Goal: Information Seeking & Learning: Check status

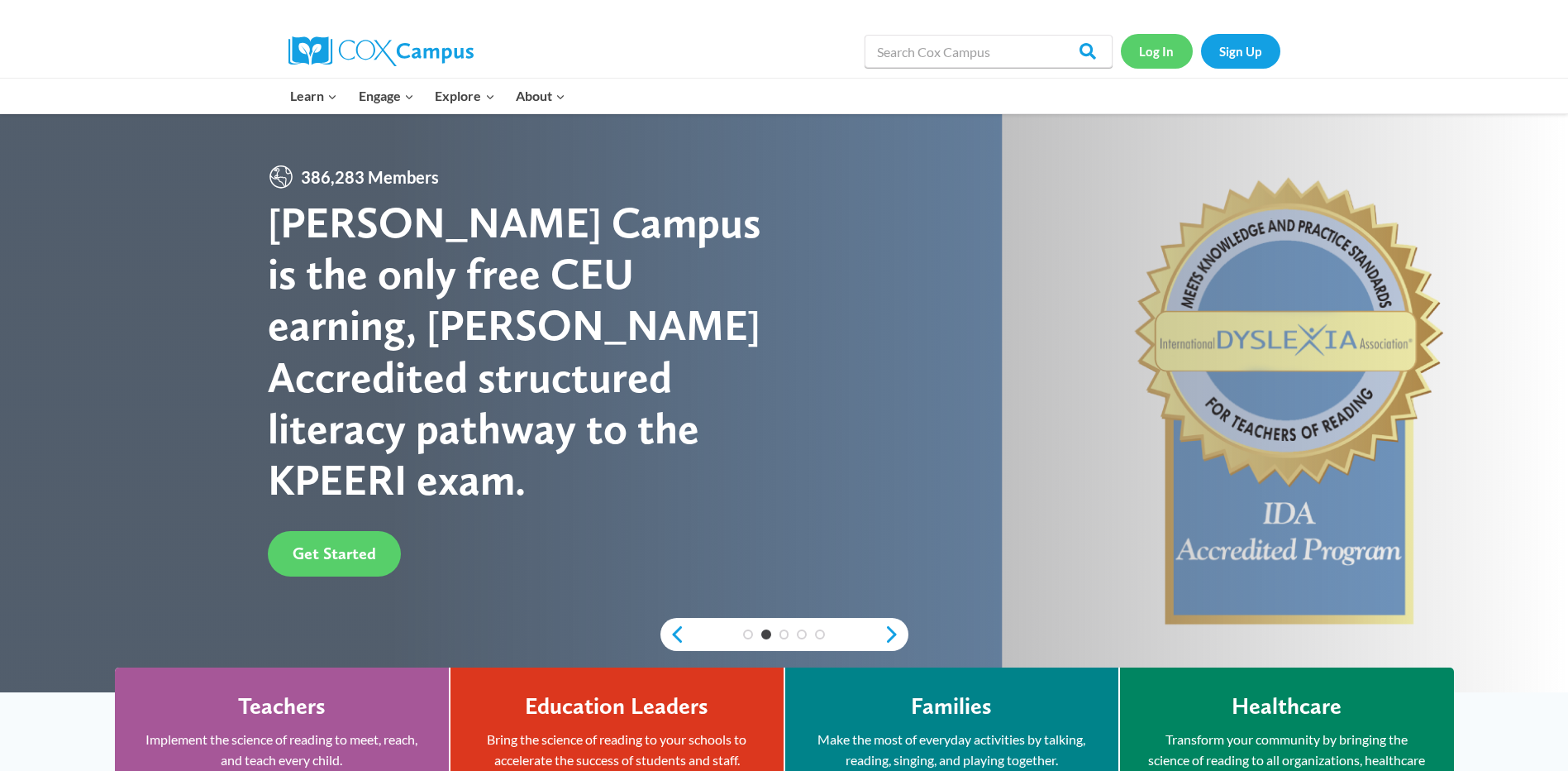
click at [1145, 44] on link "Log In" at bounding box center [1157, 50] width 72 height 34
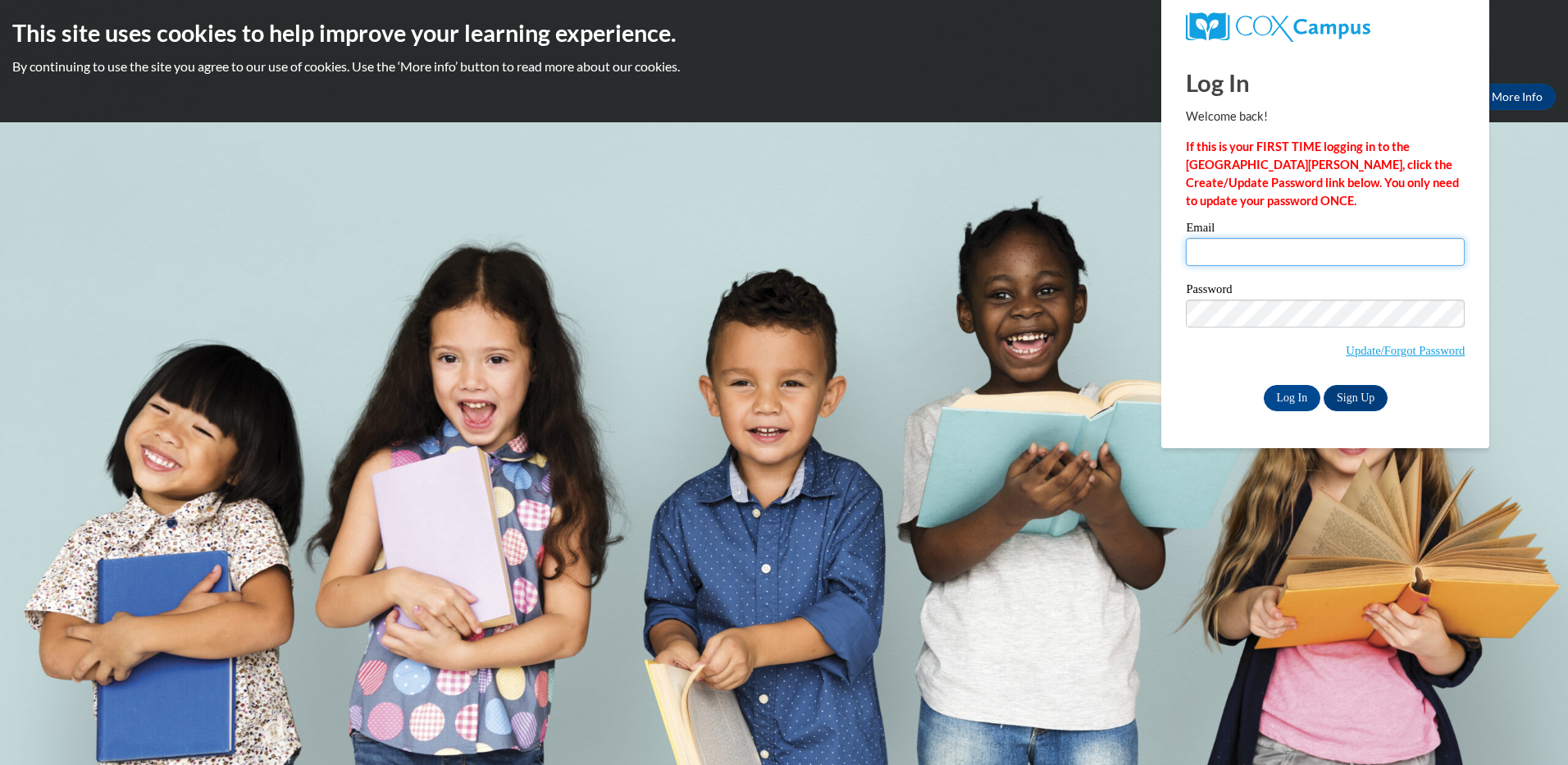
click at [1259, 249] on input "Email" at bounding box center [1325, 252] width 279 height 28
type input "pgreer@lccaa.net"
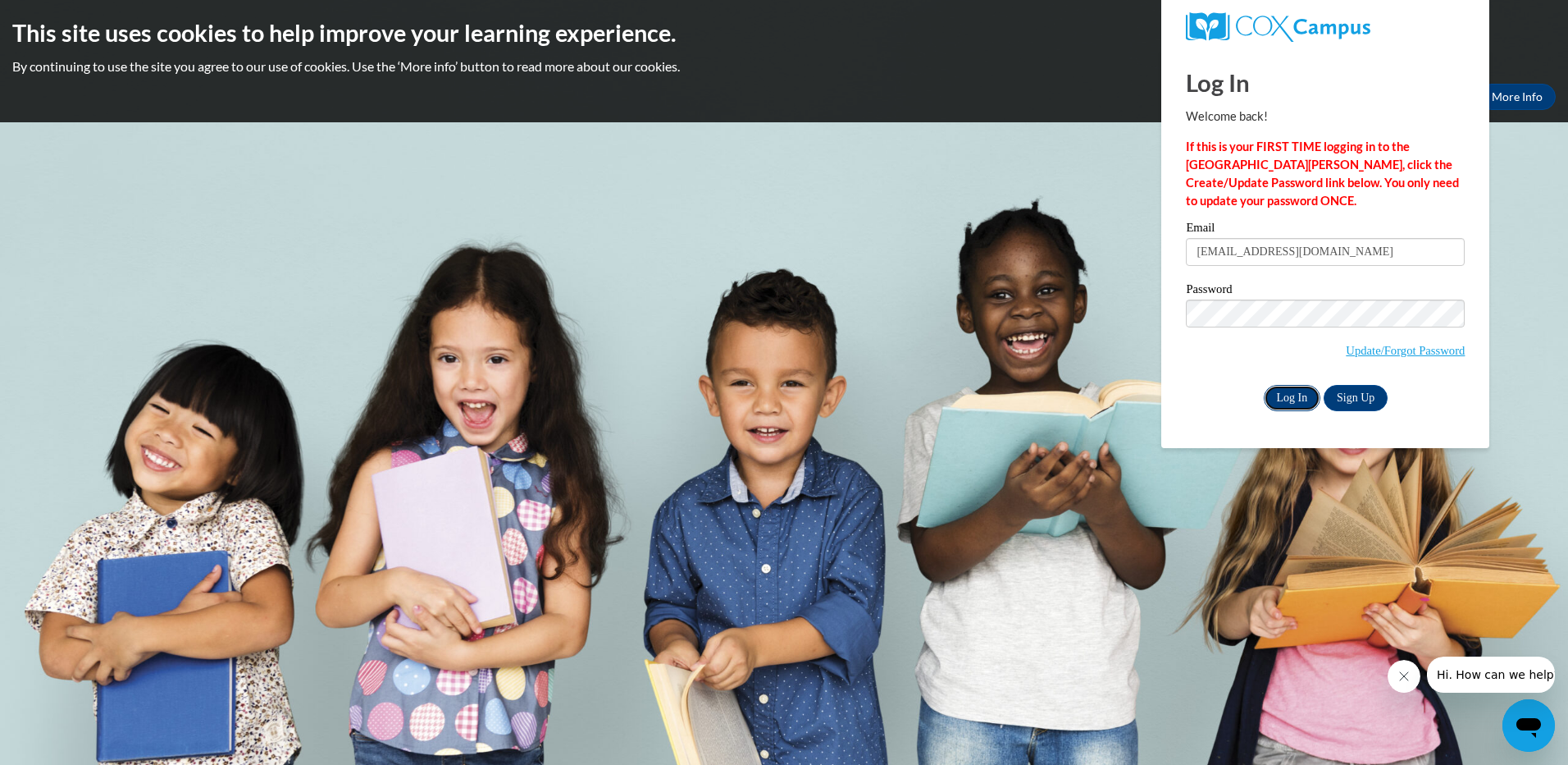
click at [1295, 390] on input "Log In" at bounding box center [1293, 398] width 58 height 26
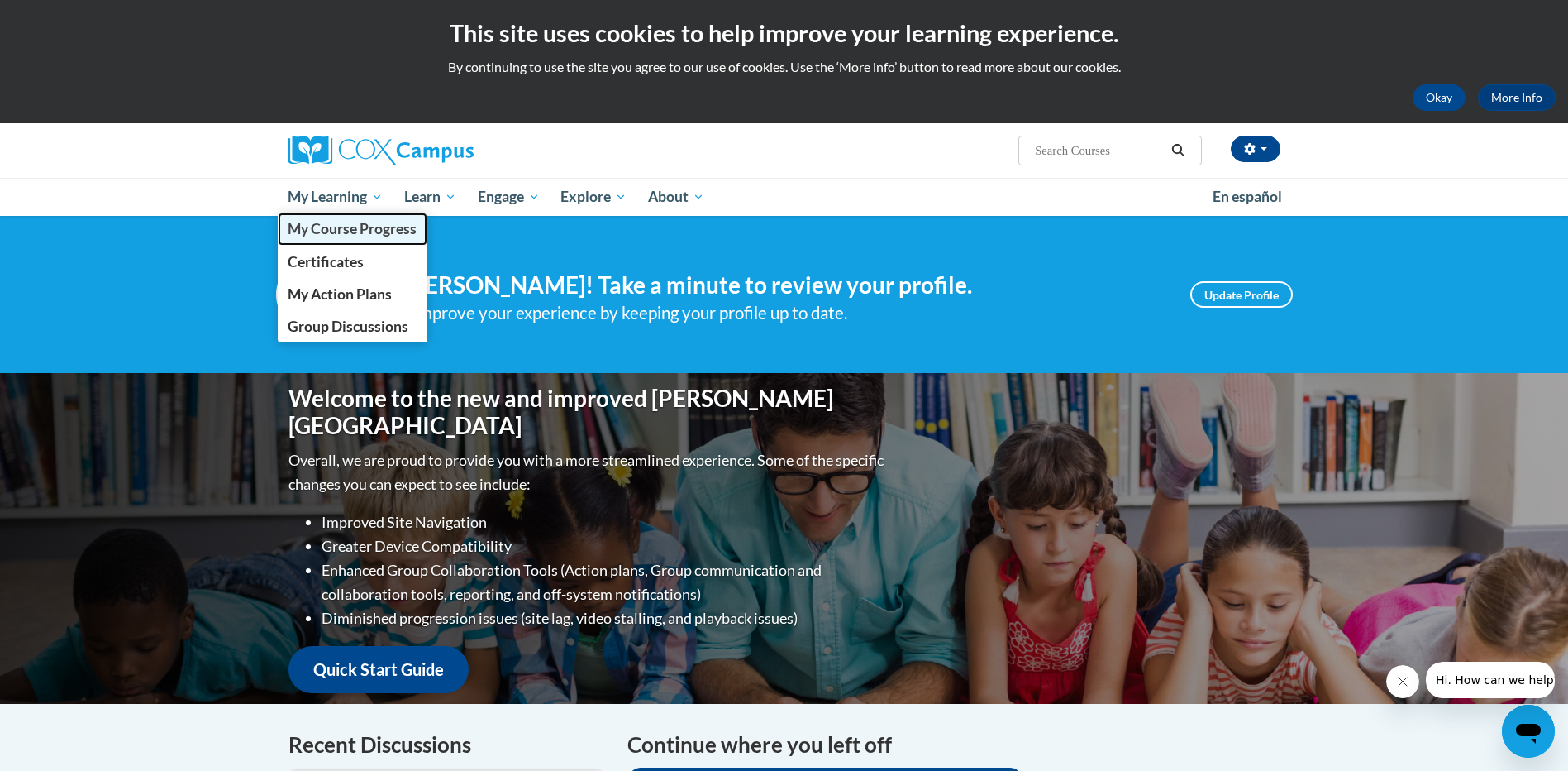
click at [319, 218] on link "My Course Progress" at bounding box center [353, 229] width 150 height 33
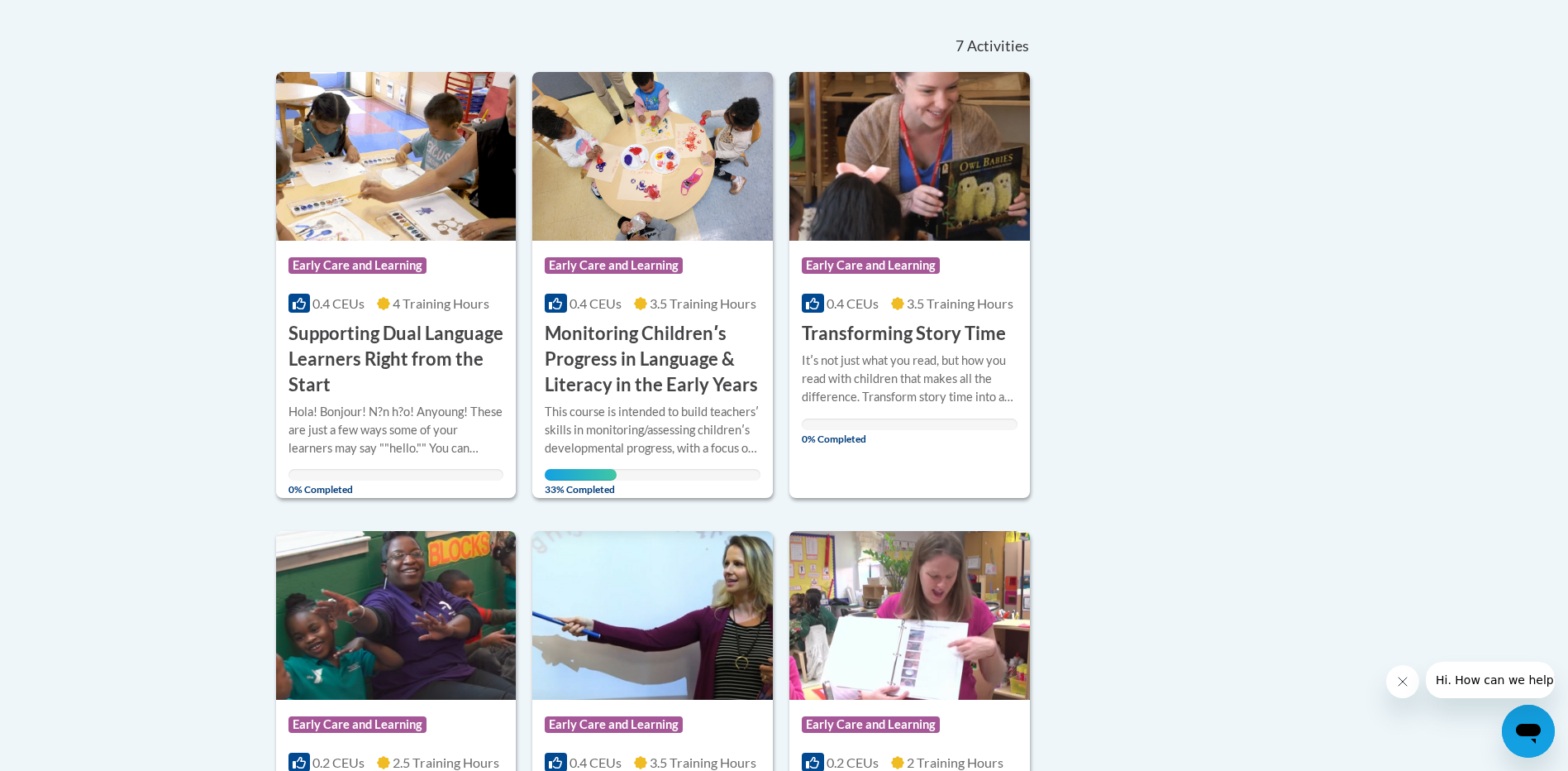
scroll to position [331, 0]
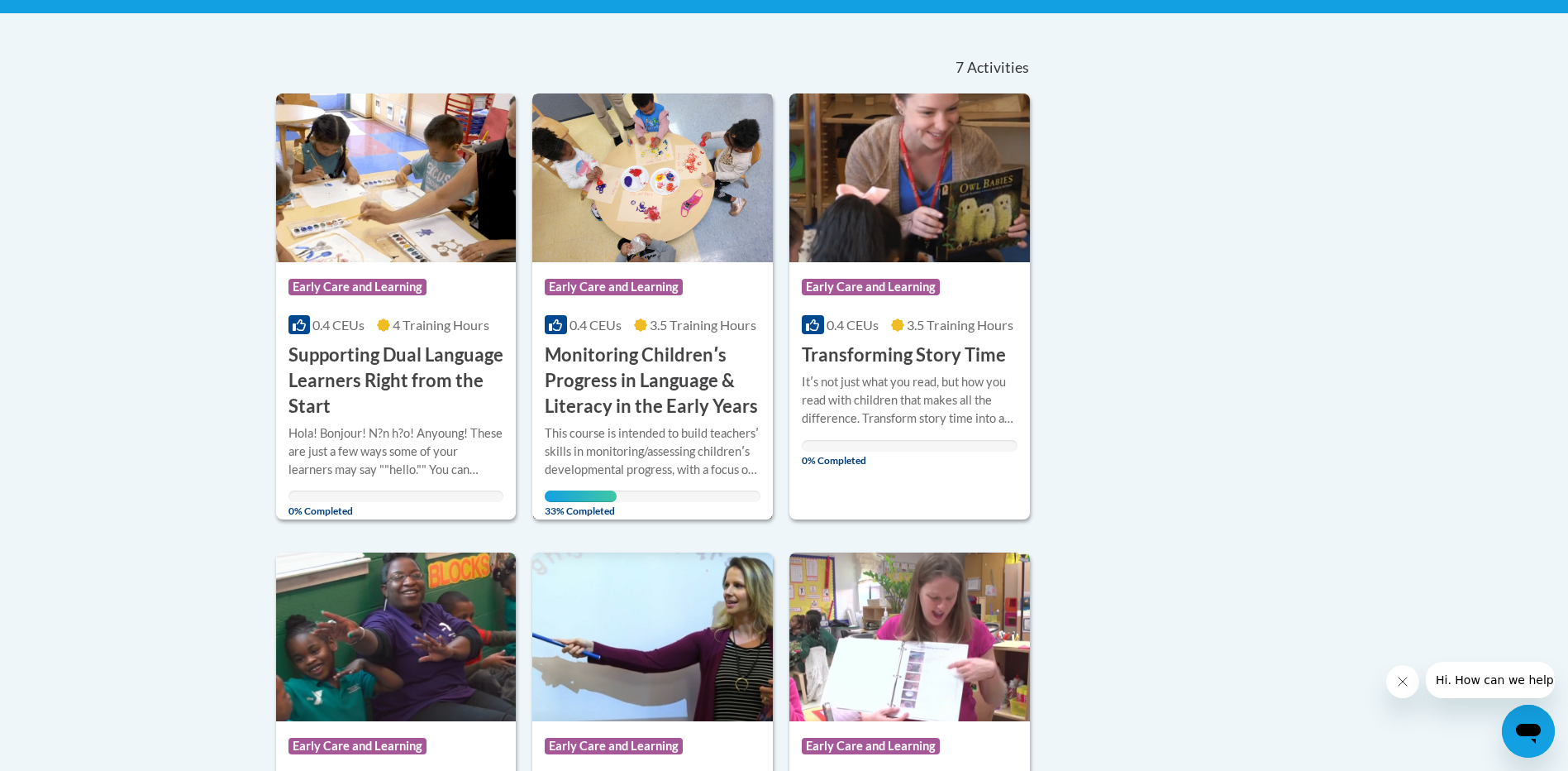
click at [568, 496] on span "33% Completed" at bounding box center [580, 503] width 72 height 26
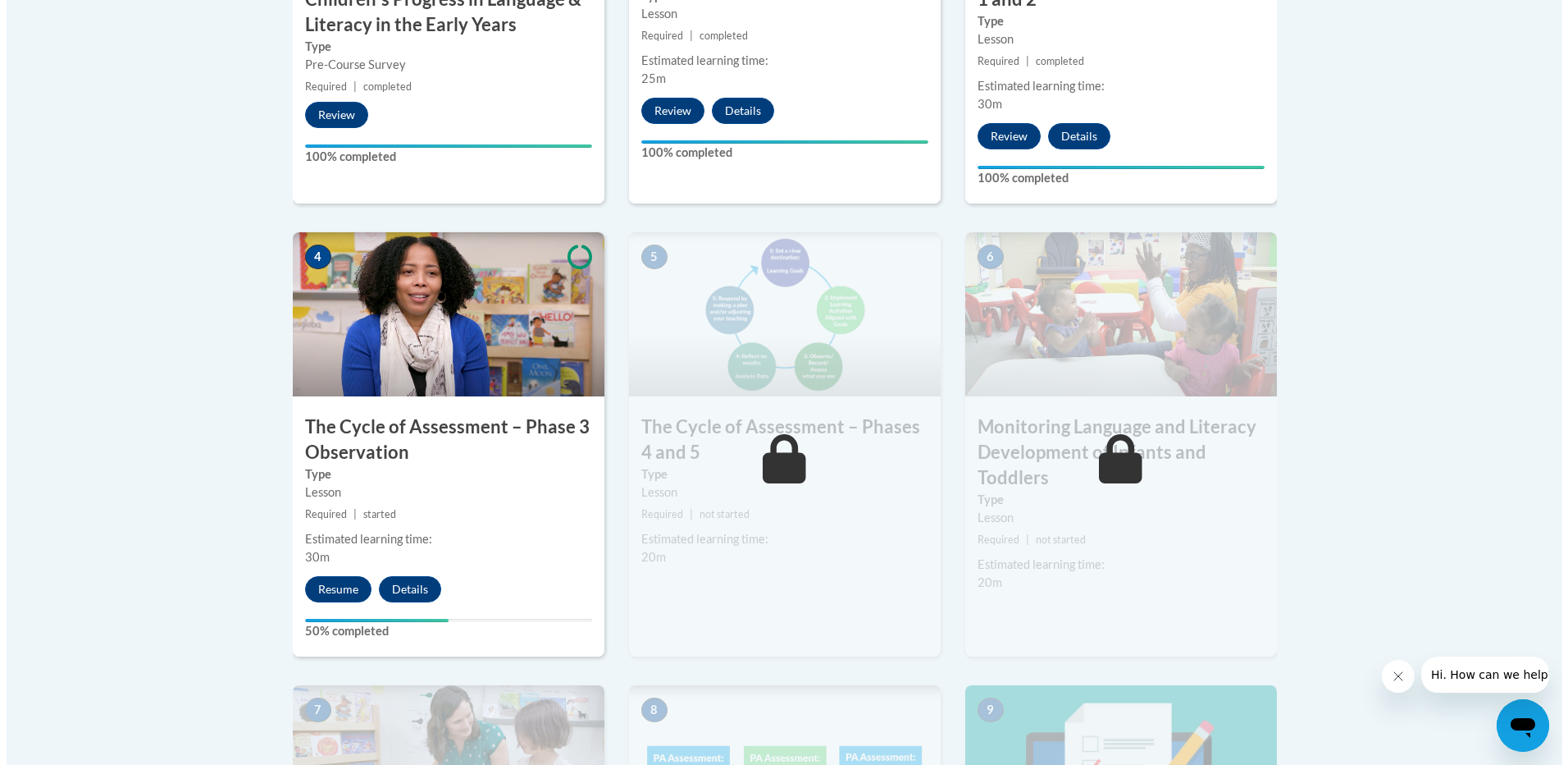
scroll to position [820, 0]
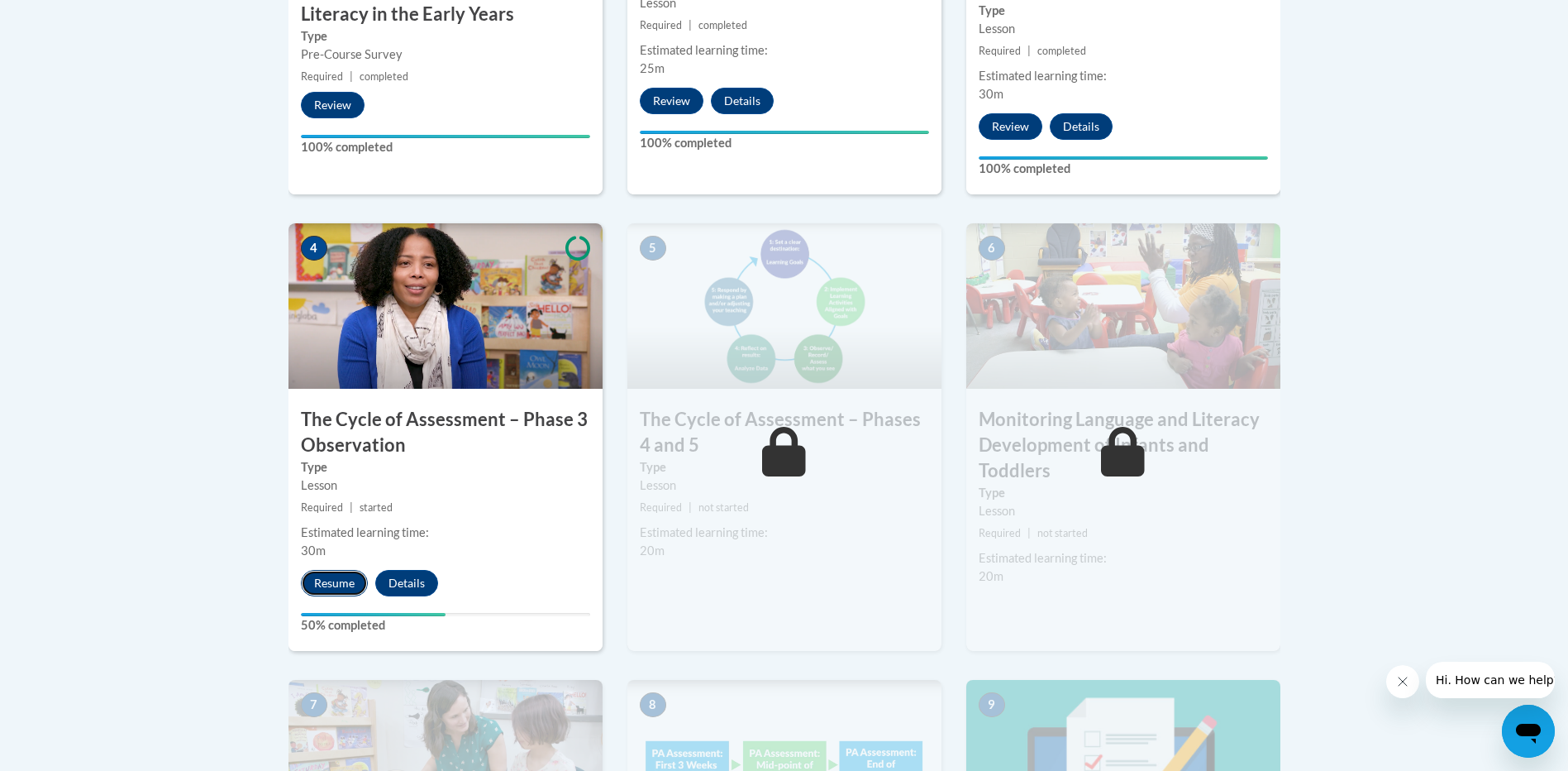
click at [339, 574] on button "Resume" at bounding box center [335, 583] width 67 height 26
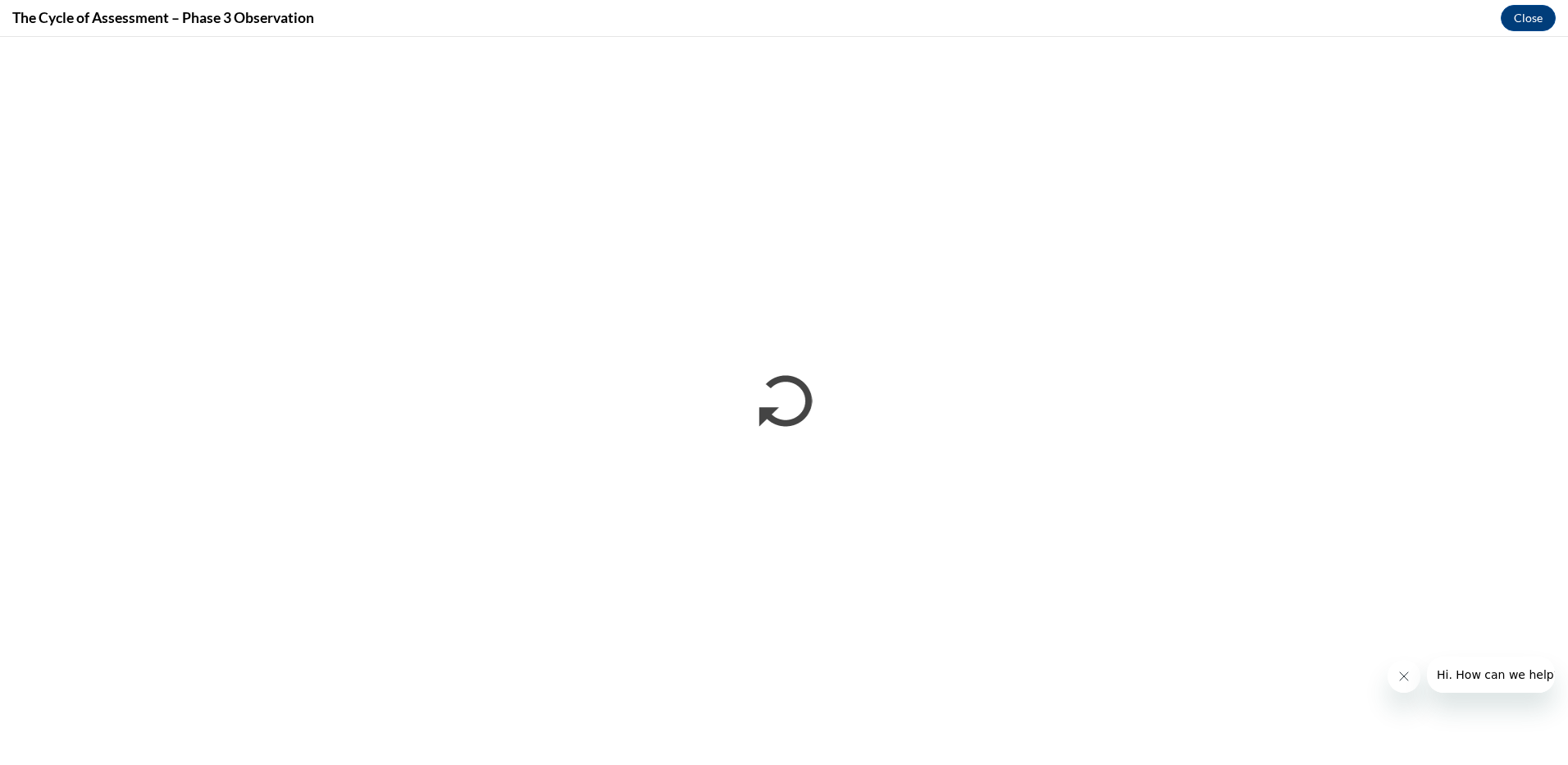
scroll to position [0, 0]
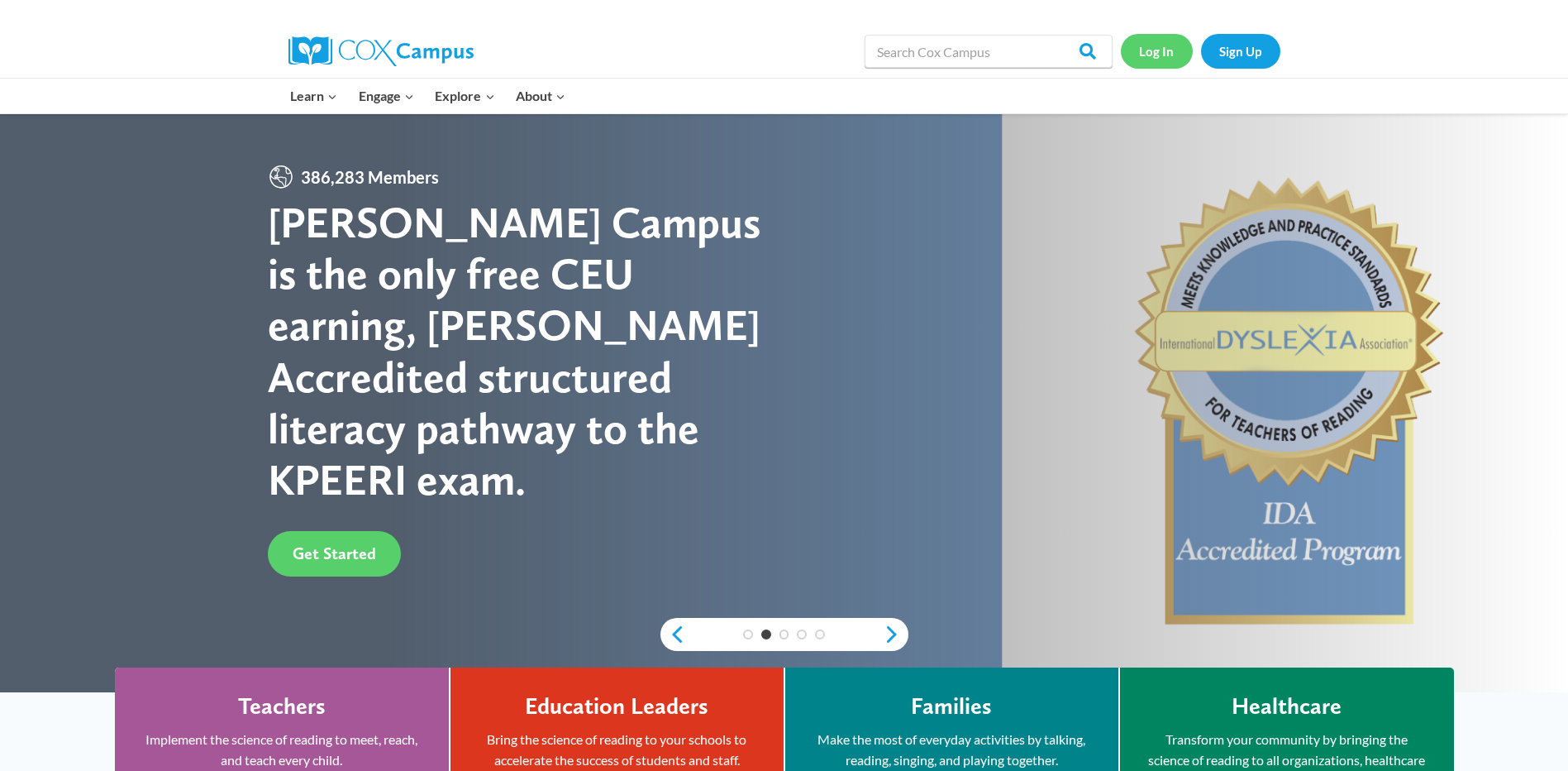
click at [1142, 45] on link "Log In" at bounding box center [1157, 50] width 72 height 34
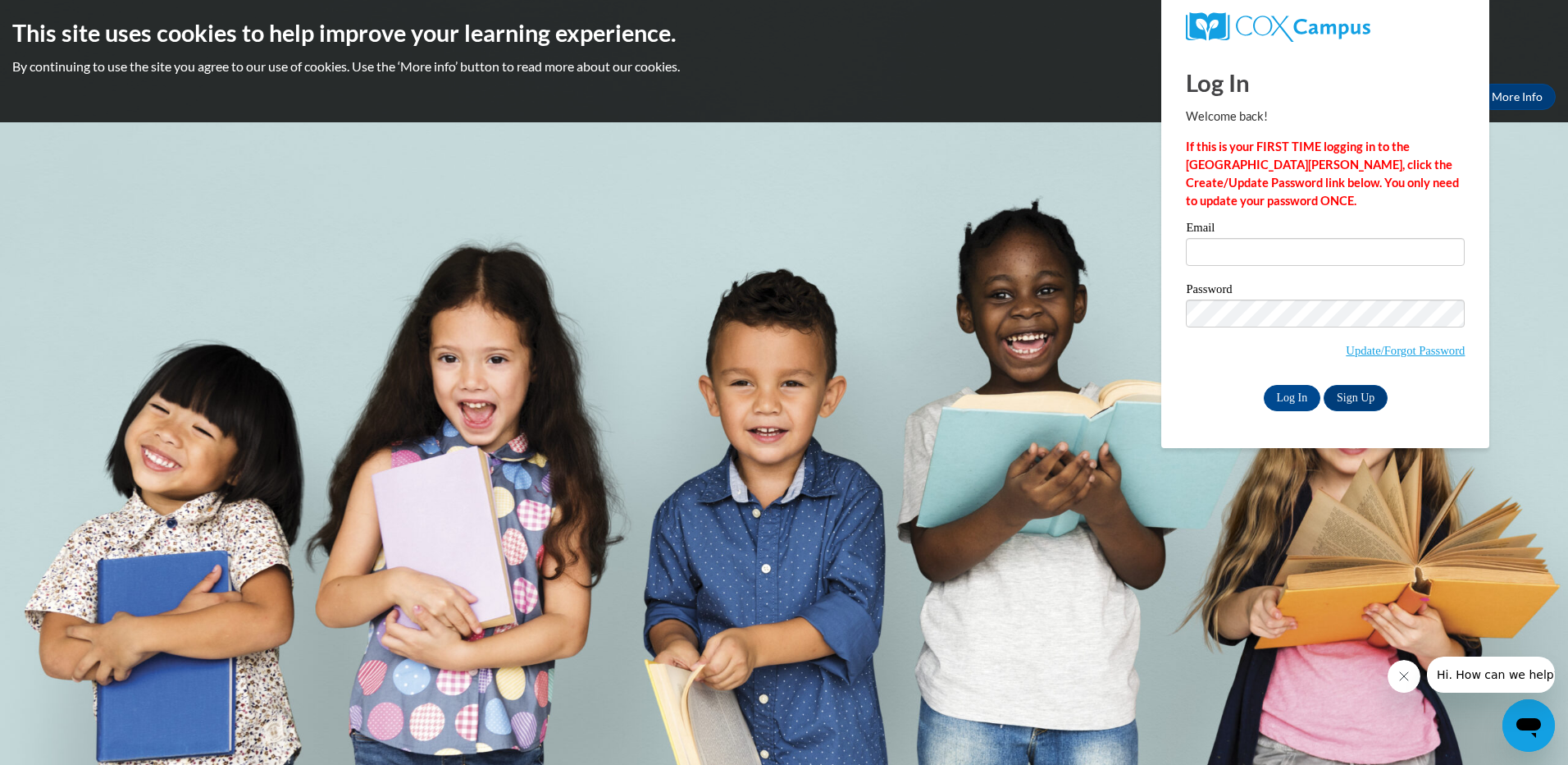
type input "[EMAIL_ADDRESS][DOMAIN_NAME]"
click at [1292, 394] on input "Log In" at bounding box center [1293, 398] width 58 height 26
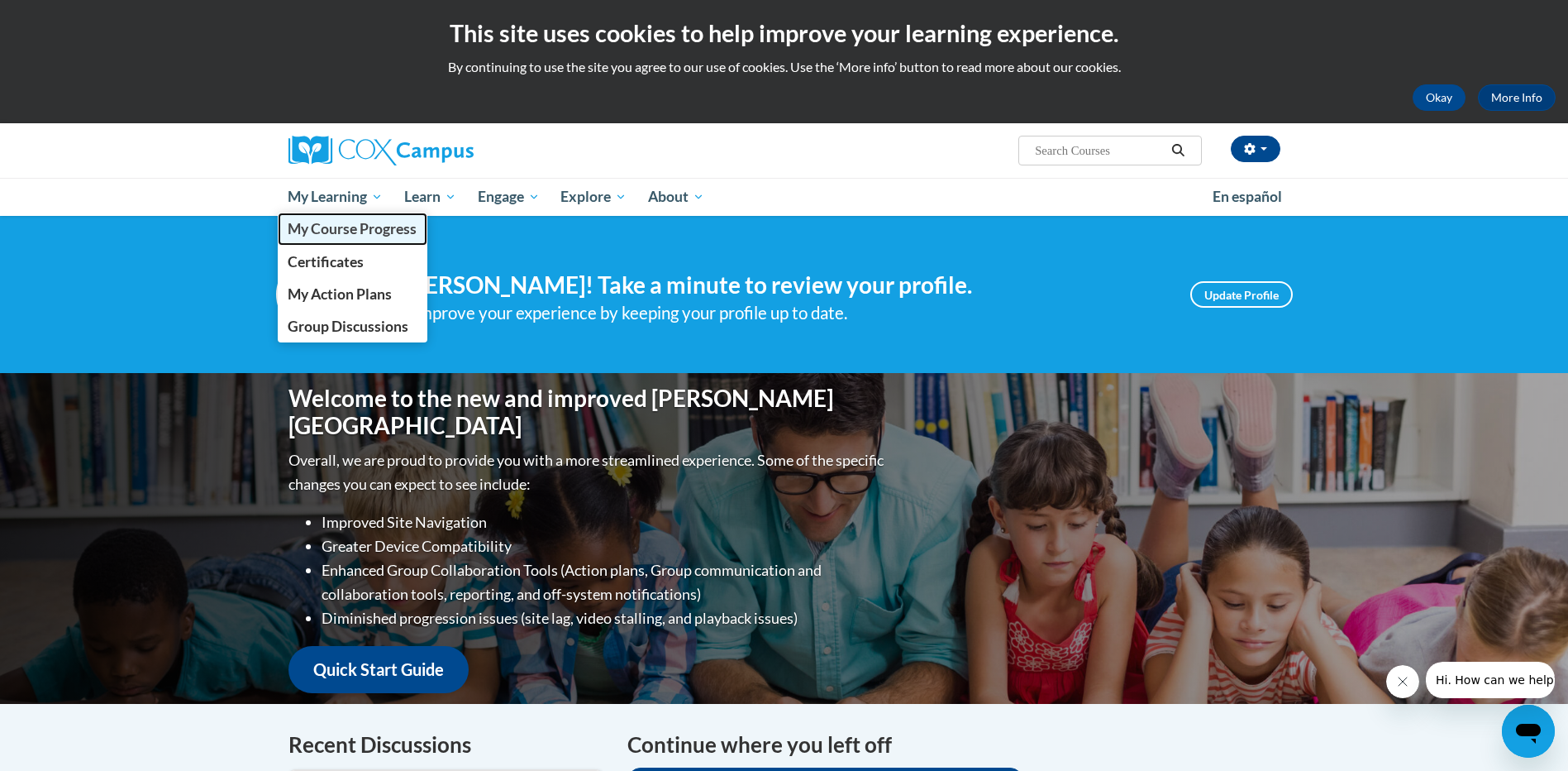
click at [325, 222] on span "My Course Progress" at bounding box center [352, 229] width 129 height 18
